Goal: Transaction & Acquisition: Purchase product/service

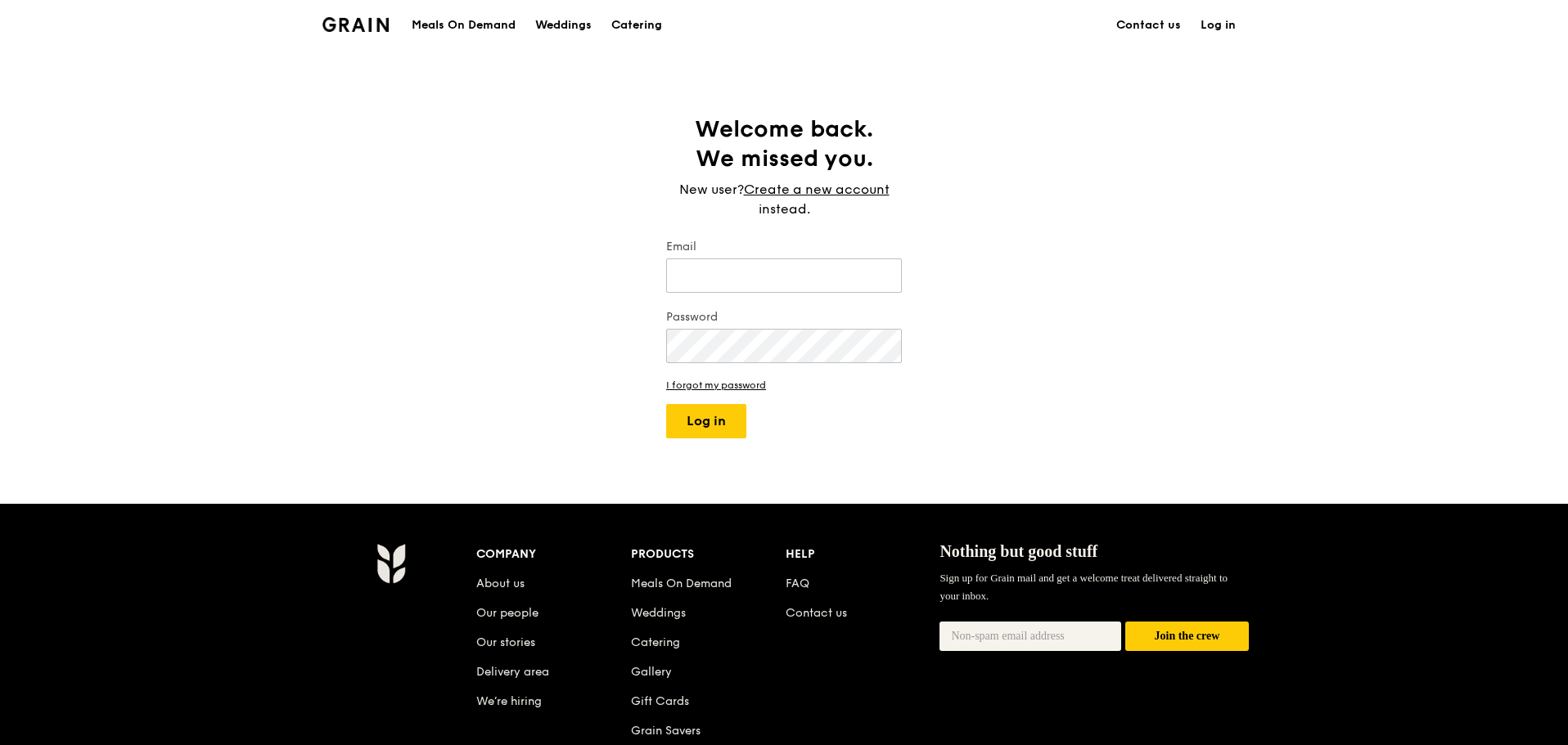
type input "[PERSON_NAME][EMAIL_ADDRESS][DOMAIN_NAME]"
click at [452, 24] on div "Meals On Demand" at bounding box center [463, 25] width 104 height 49
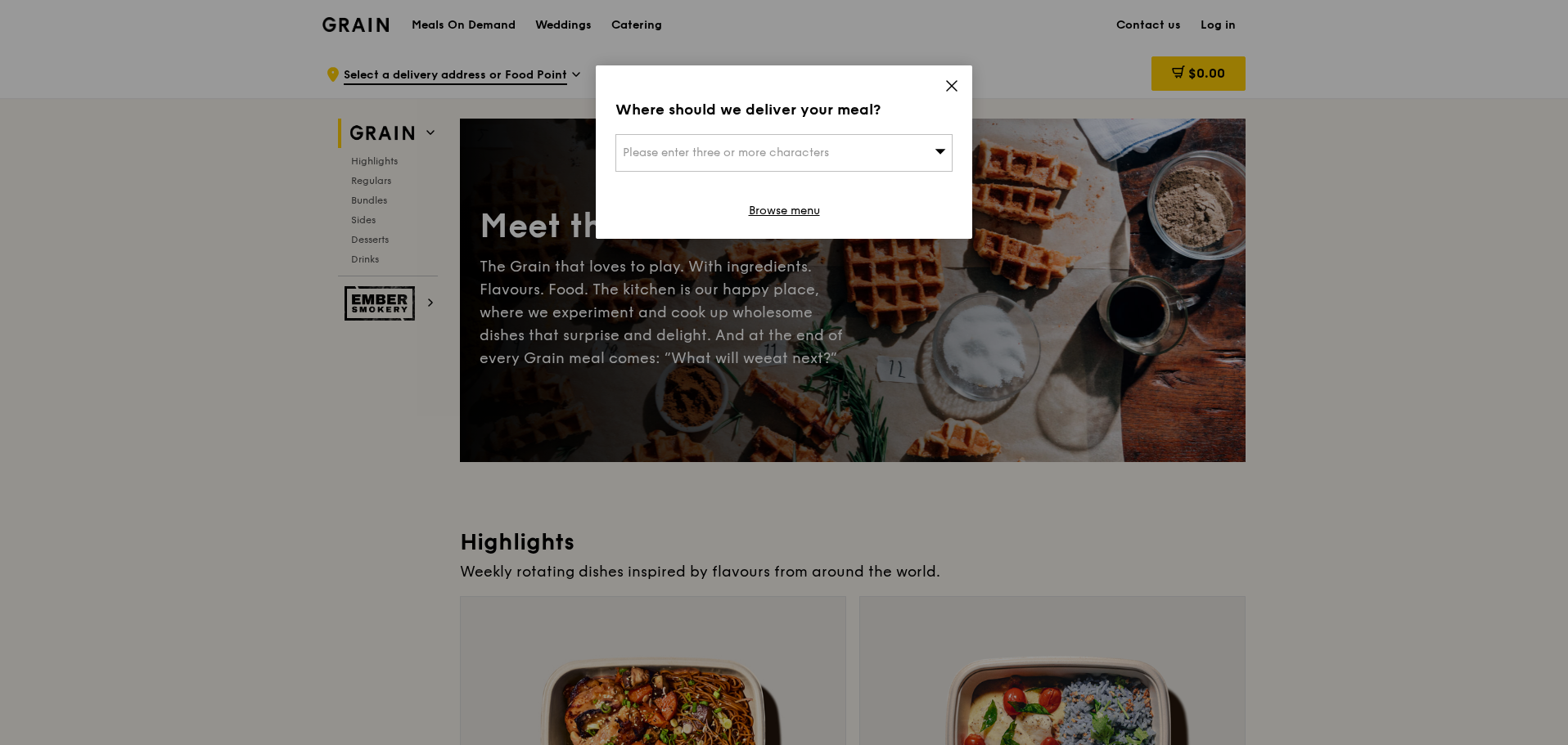
click at [945, 73] on div "Where should we deliver your meal? Please enter three or more characters Browse…" at bounding box center [783, 153] width 376 height 174
click at [951, 80] on icon at bounding box center [951, 86] width 15 height 15
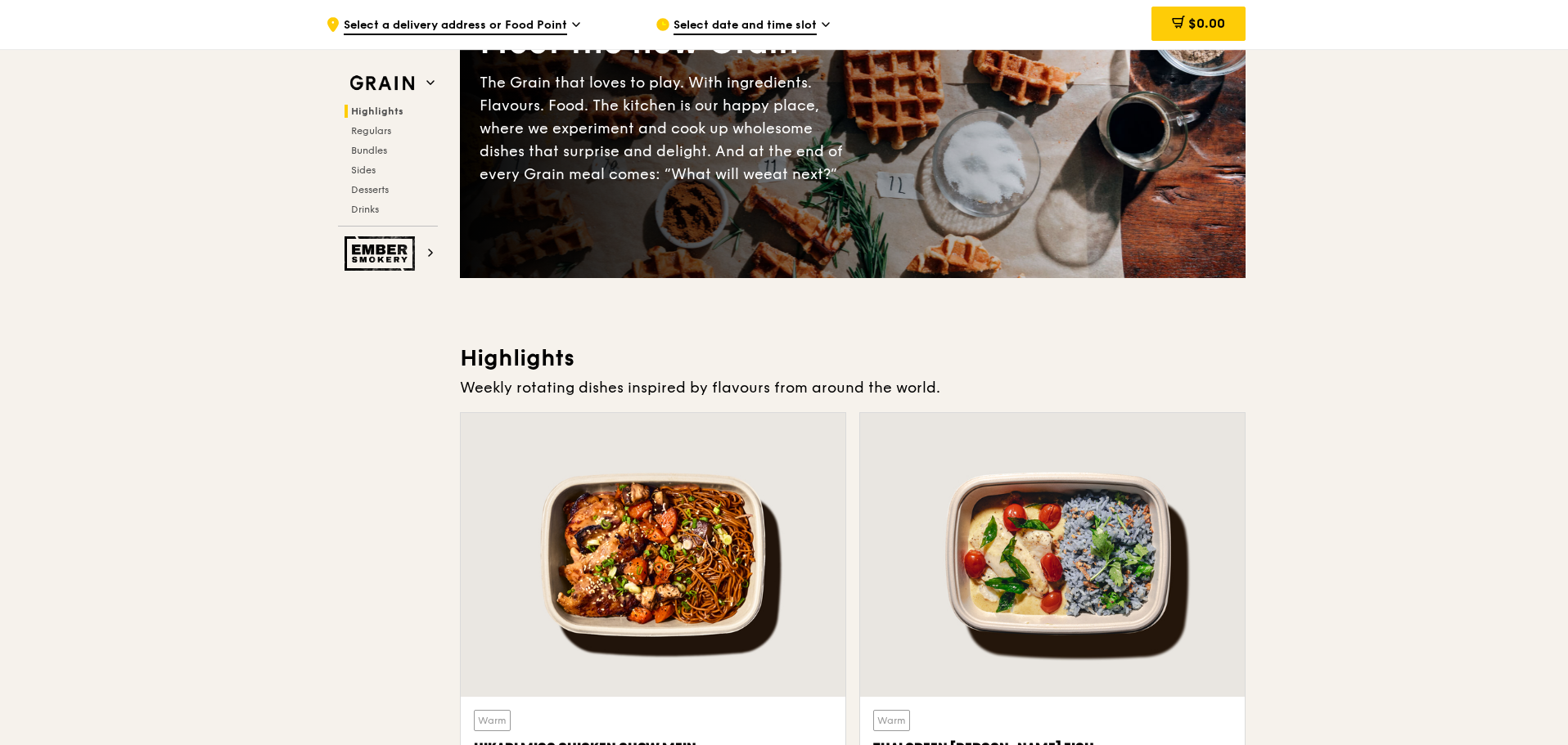
scroll to position [491, 0]
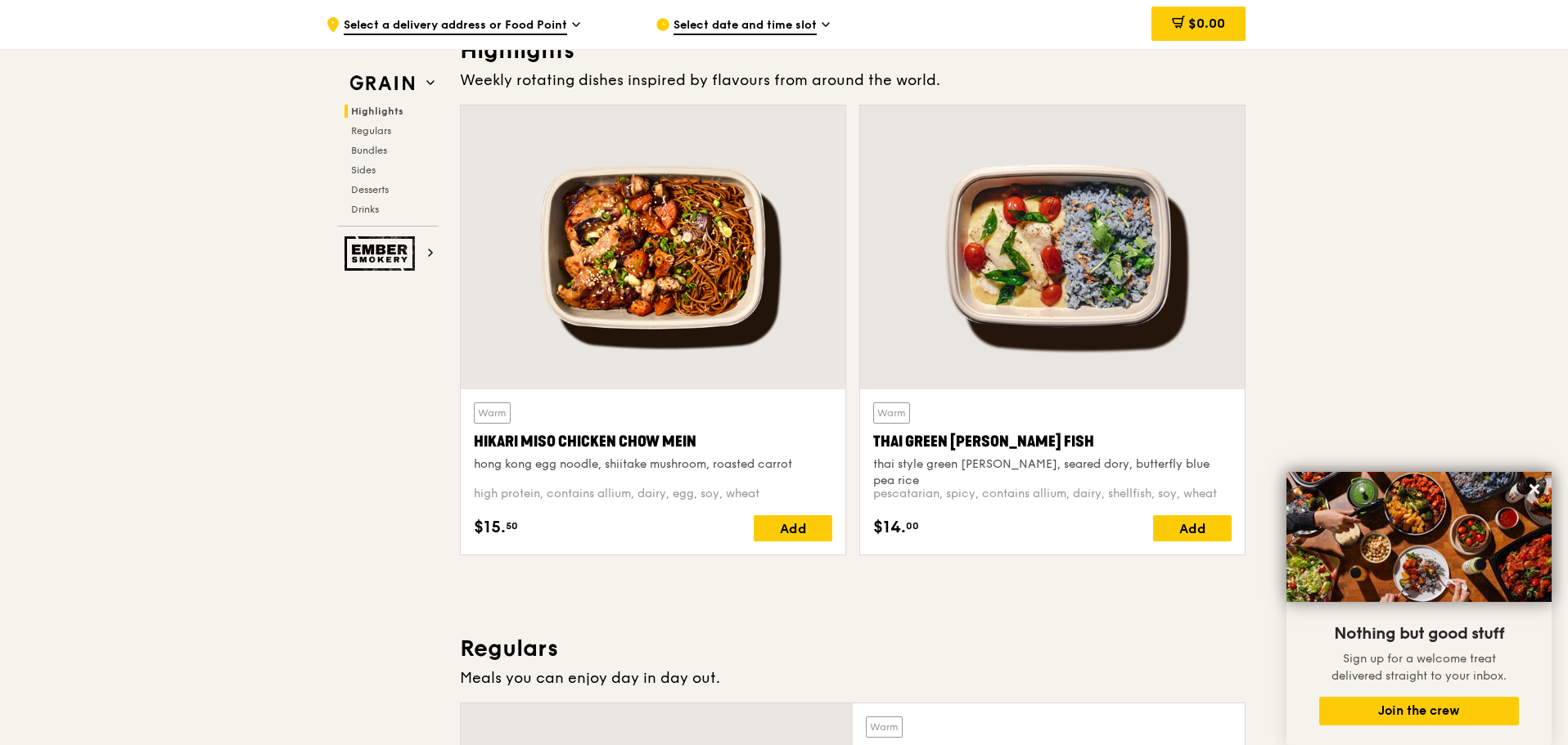
click at [1080, 264] on div at bounding box center [1052, 247] width 385 height 284
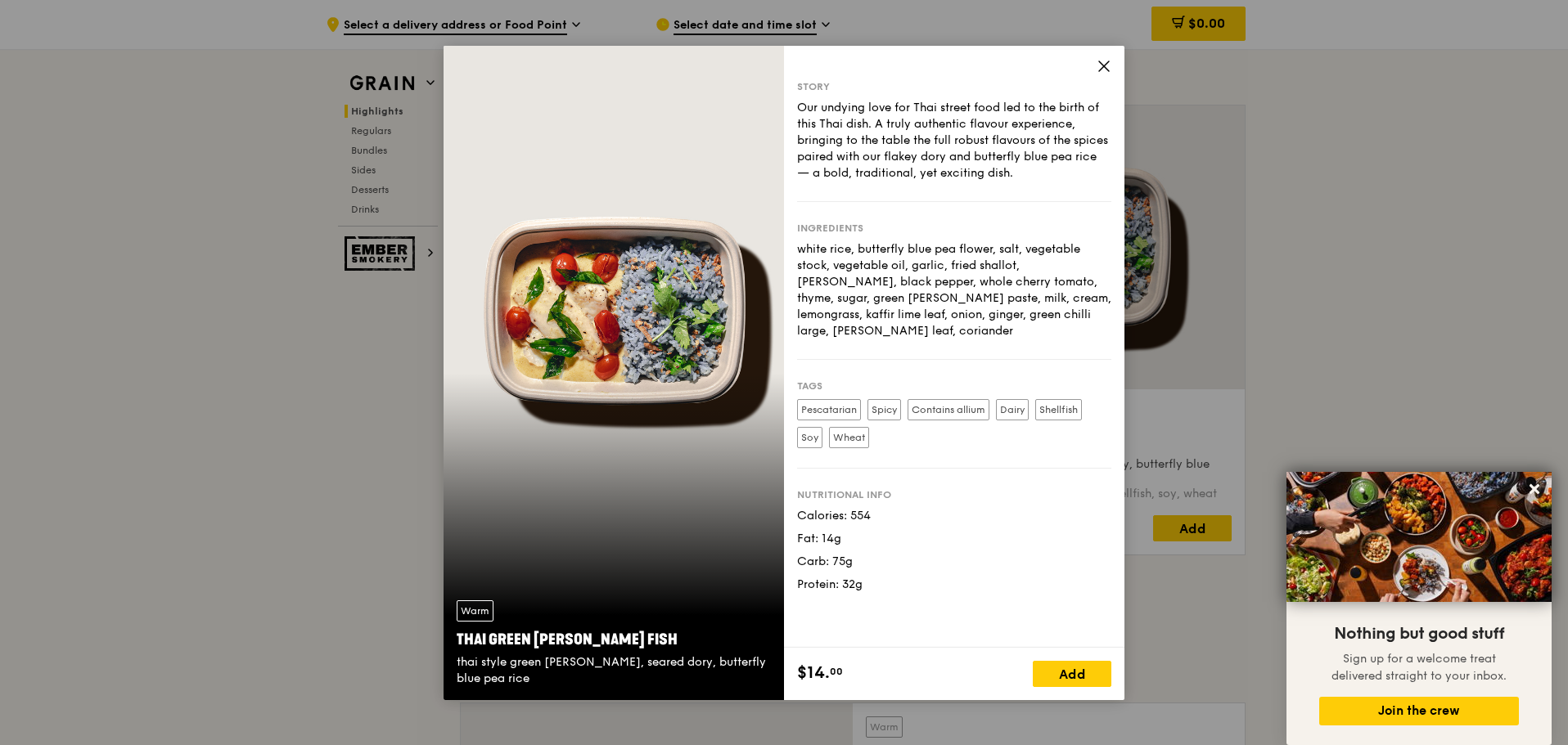
click at [1109, 60] on icon at bounding box center [1104, 66] width 15 height 15
